Goal: Task Accomplishment & Management: Use online tool/utility

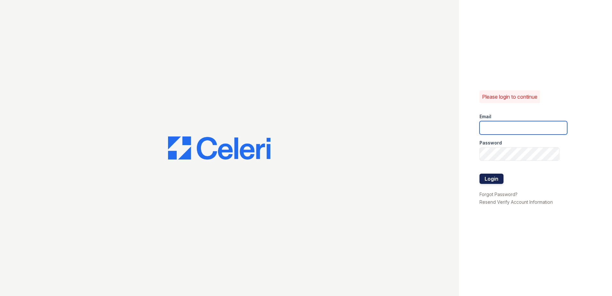
type input "JCampbell@trinity-pm.com"
click at [489, 180] on button "Login" at bounding box center [491, 178] width 24 height 10
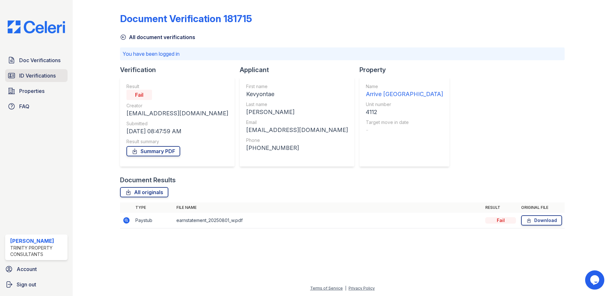
click at [54, 76] on span "ID Verifications" at bounding box center [37, 76] width 36 height 8
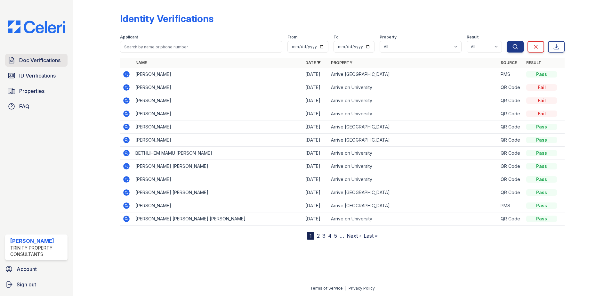
click at [55, 61] on span "Doc Verifications" at bounding box center [39, 60] width 41 height 8
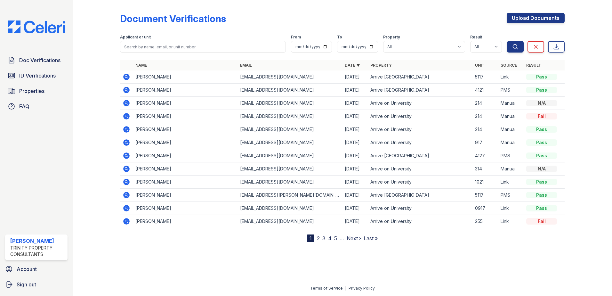
click at [126, 76] on icon at bounding box center [126, 77] width 2 height 2
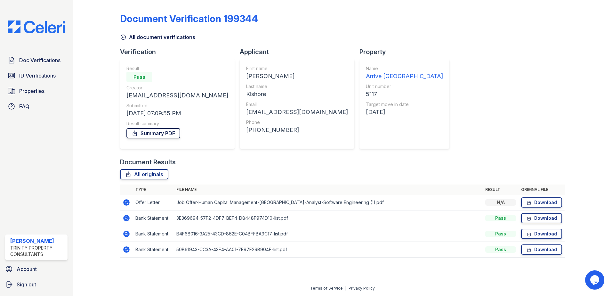
click at [156, 135] on link "Summary PDF" at bounding box center [153, 133] width 54 height 10
